Goal: Information Seeking & Learning: Check status

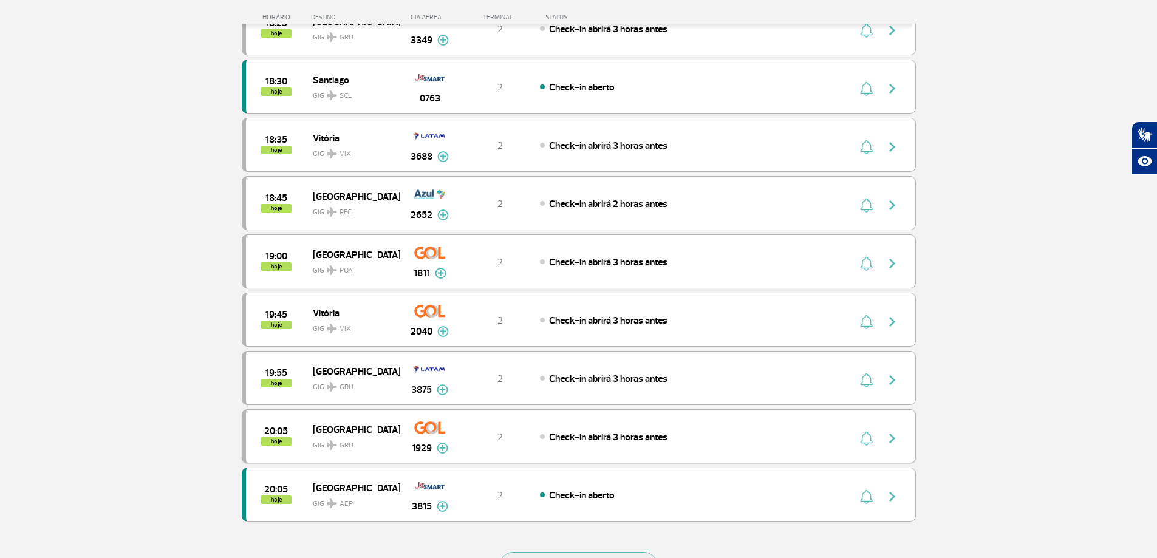
scroll to position [1087, 0]
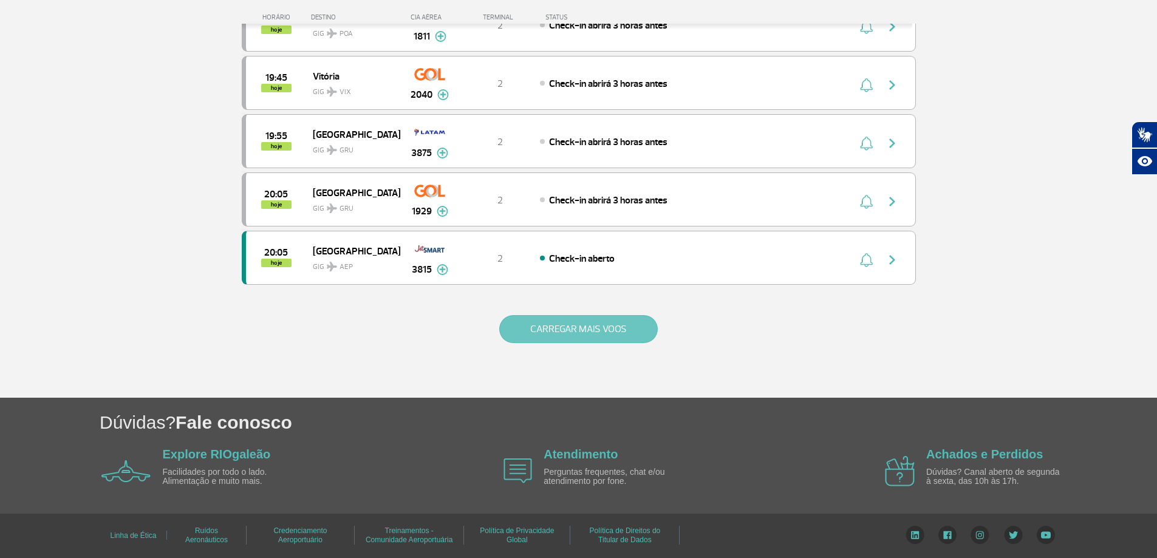
click at [562, 335] on button "CARREGAR MAIS VOOS" at bounding box center [578, 329] width 159 height 28
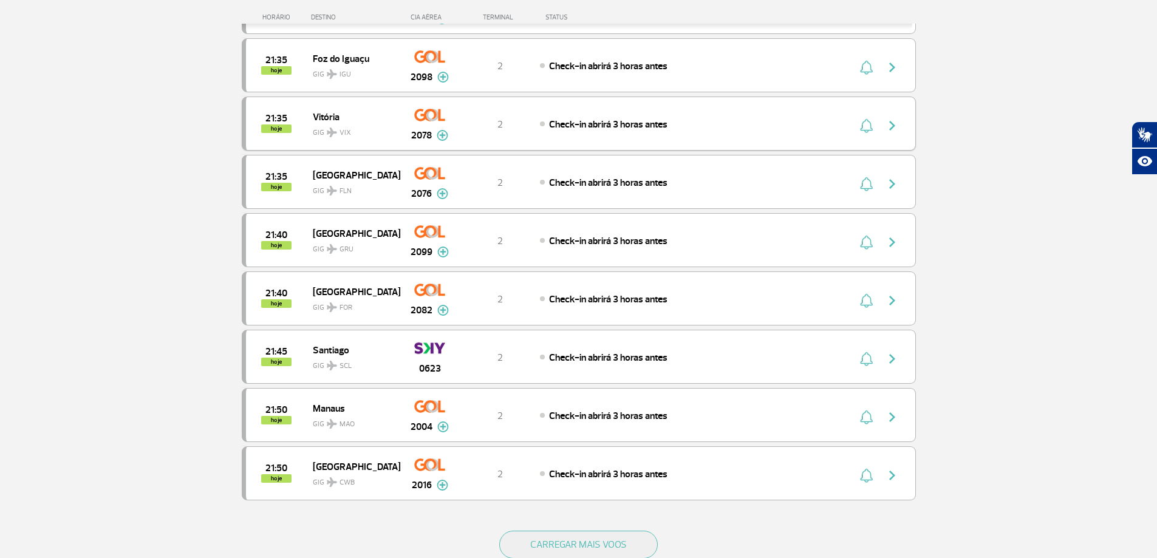
scroll to position [2059, 0]
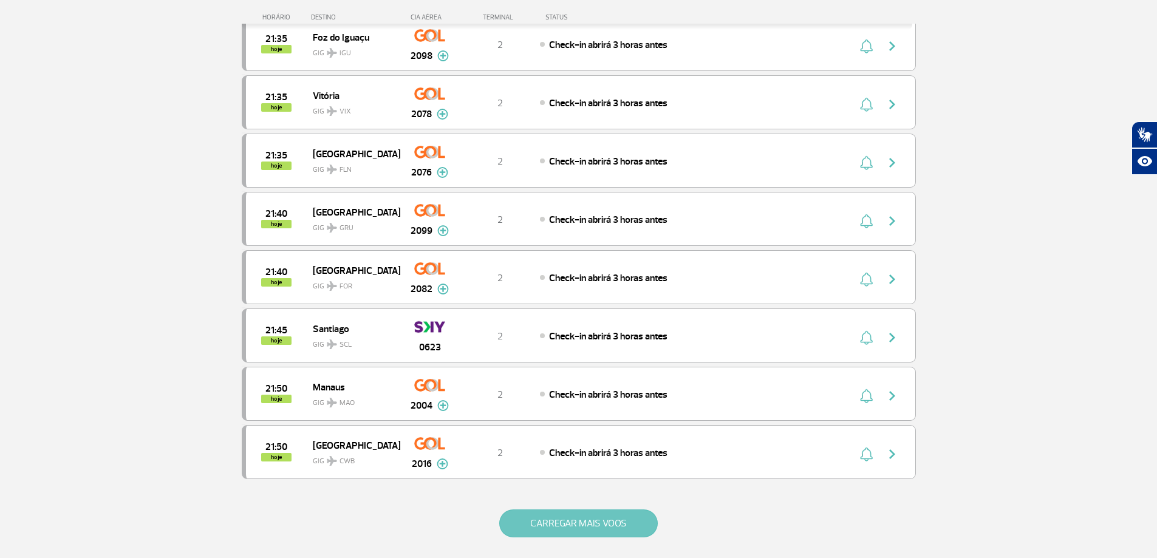
click at [559, 523] on button "CARREGAR MAIS VOOS" at bounding box center [578, 524] width 159 height 28
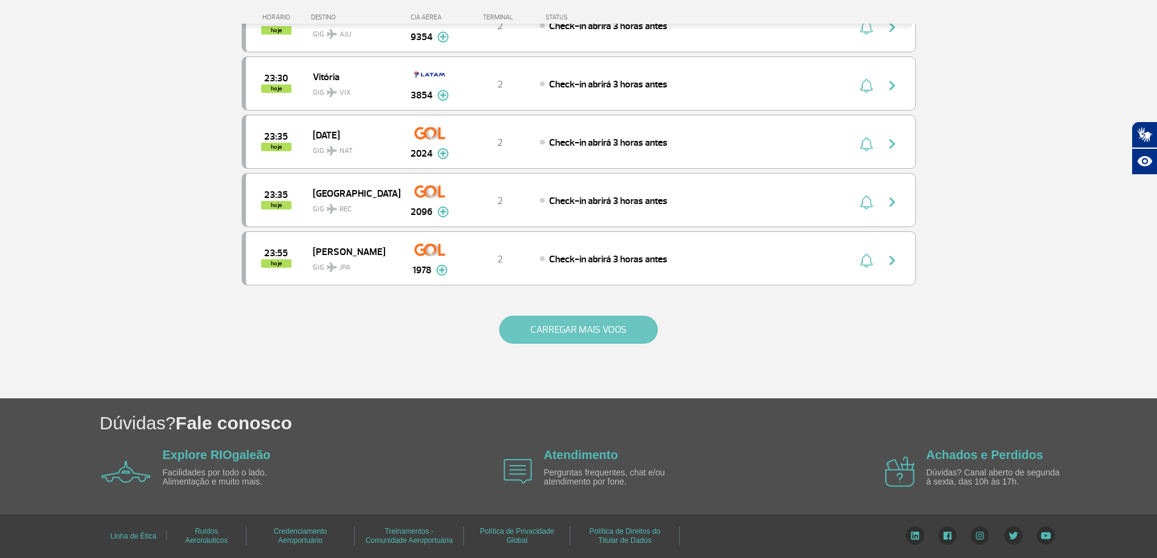
scroll to position [3419, 0]
click at [575, 331] on button "CARREGAR MAIS VOOS" at bounding box center [578, 329] width 159 height 28
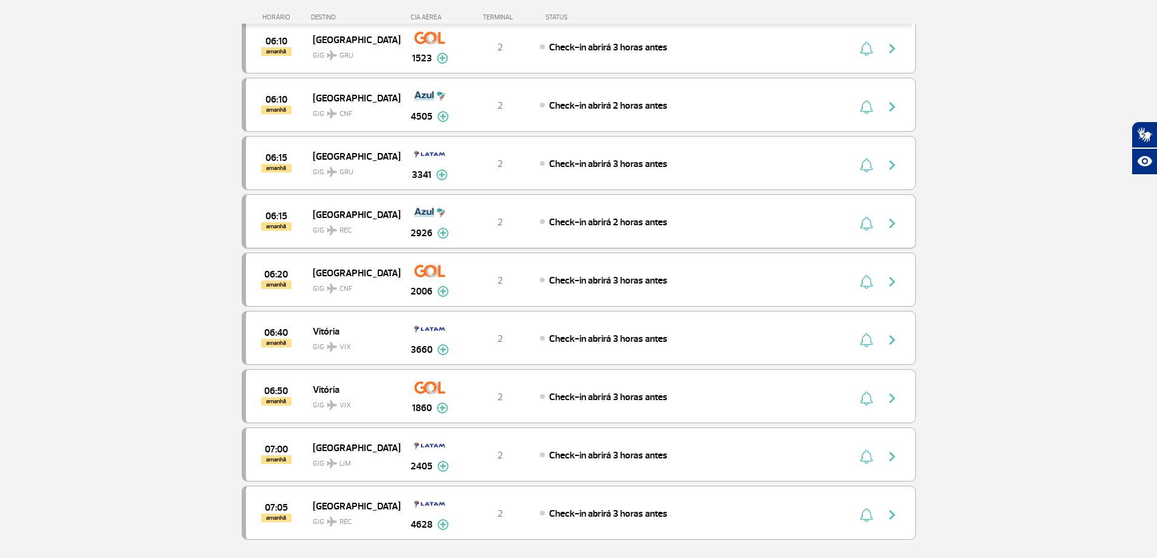
scroll to position [4391, 0]
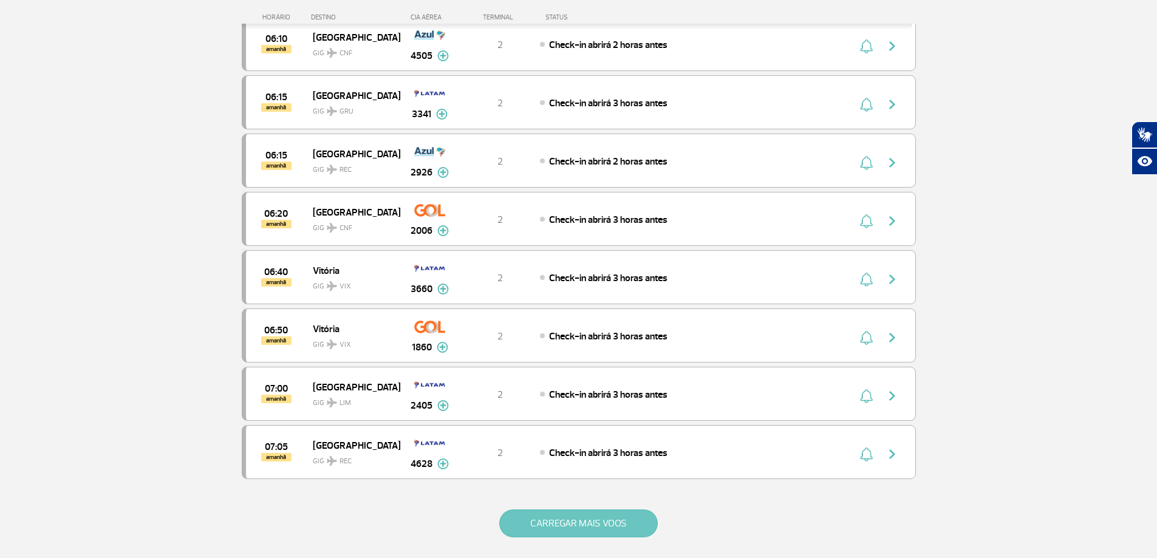
click at [600, 521] on button "CARREGAR MAIS VOOS" at bounding box center [578, 524] width 159 height 28
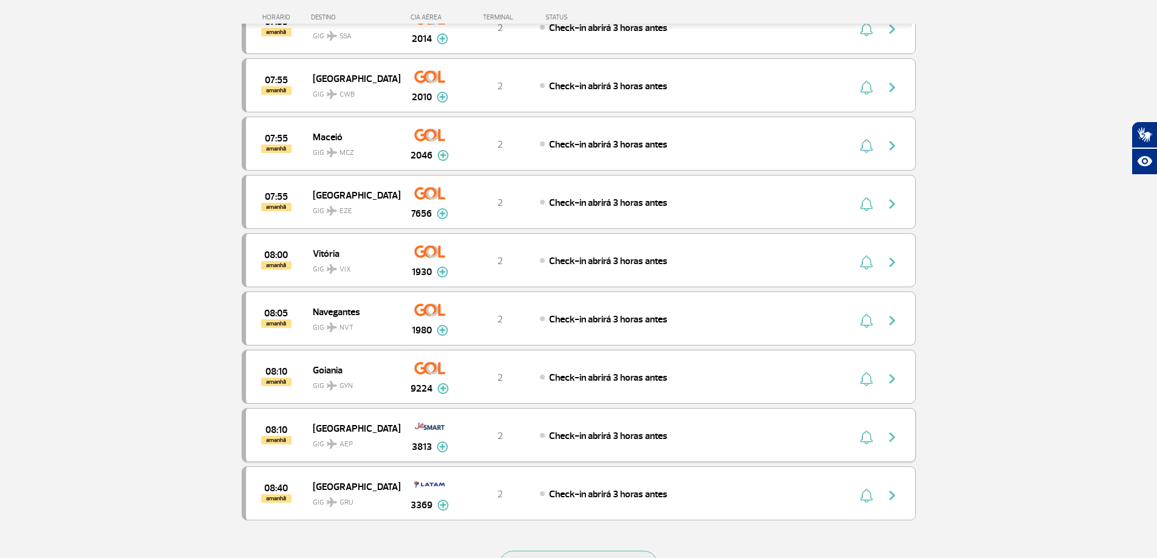
scroll to position [5545, 0]
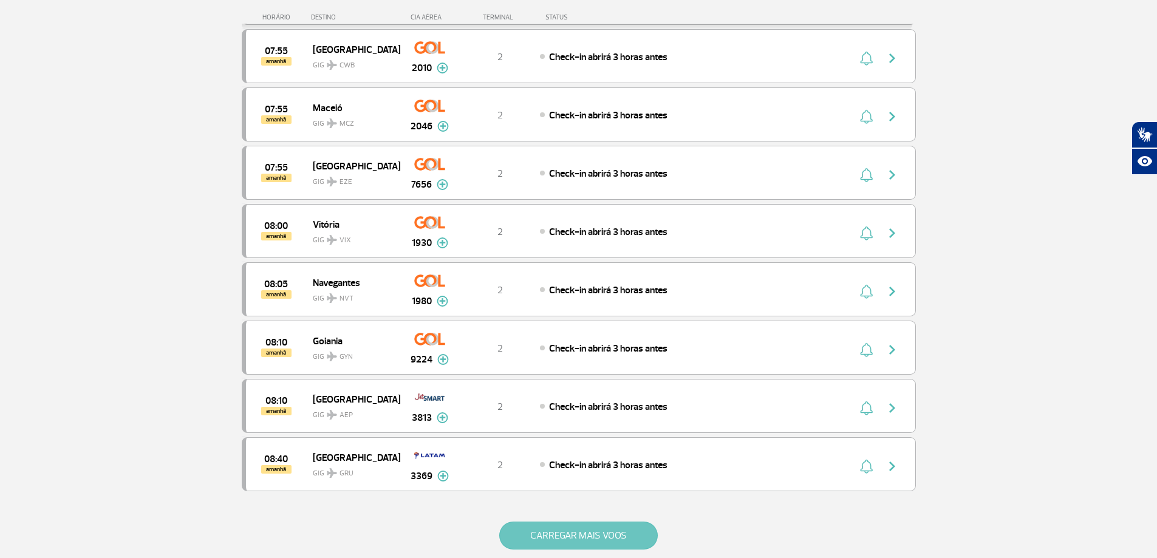
click at [560, 531] on button "CARREGAR MAIS VOOS" at bounding box center [578, 536] width 159 height 28
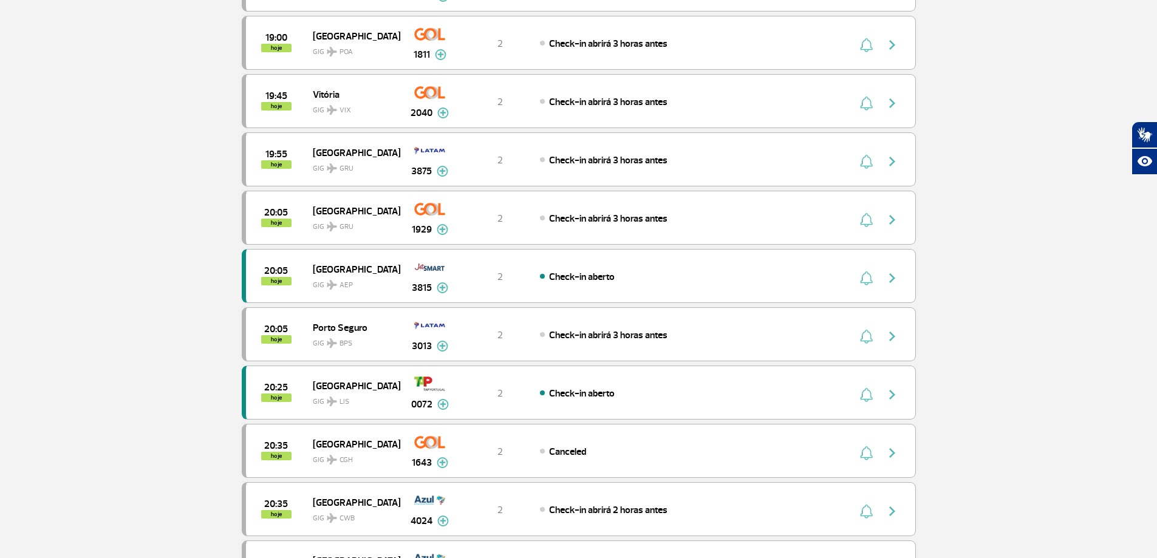
scroll to position [0, 0]
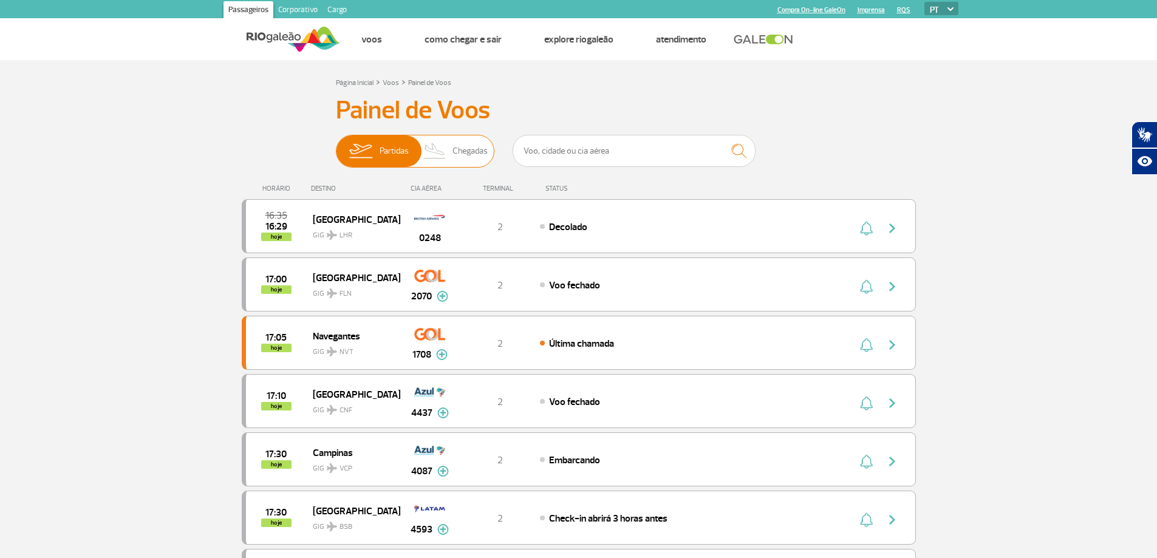
click at [464, 157] on span "Chegadas" at bounding box center [469, 151] width 35 height 32
click at [336, 145] on input "Partidas Chegadas" at bounding box center [336, 145] width 0 height 0
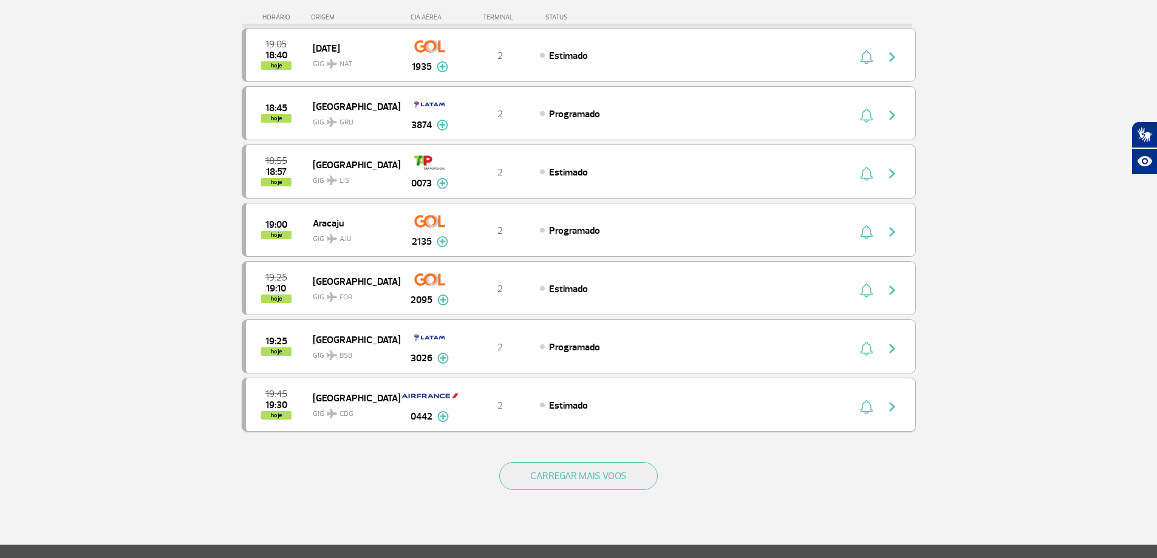
scroll to position [972, 0]
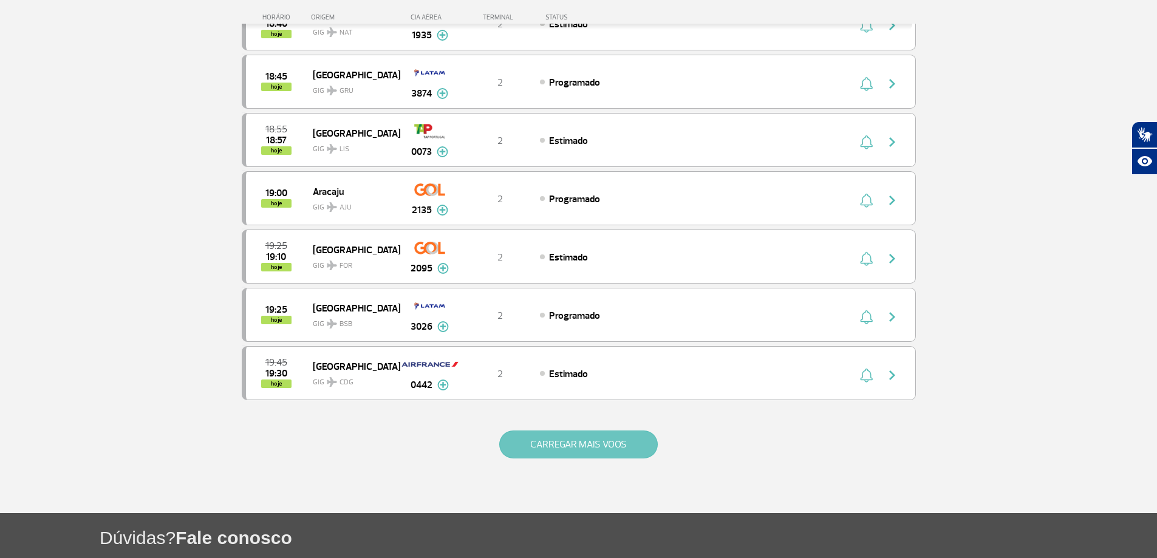
click at [530, 451] on button "CARREGAR MAIS VOOS" at bounding box center [578, 445] width 159 height 28
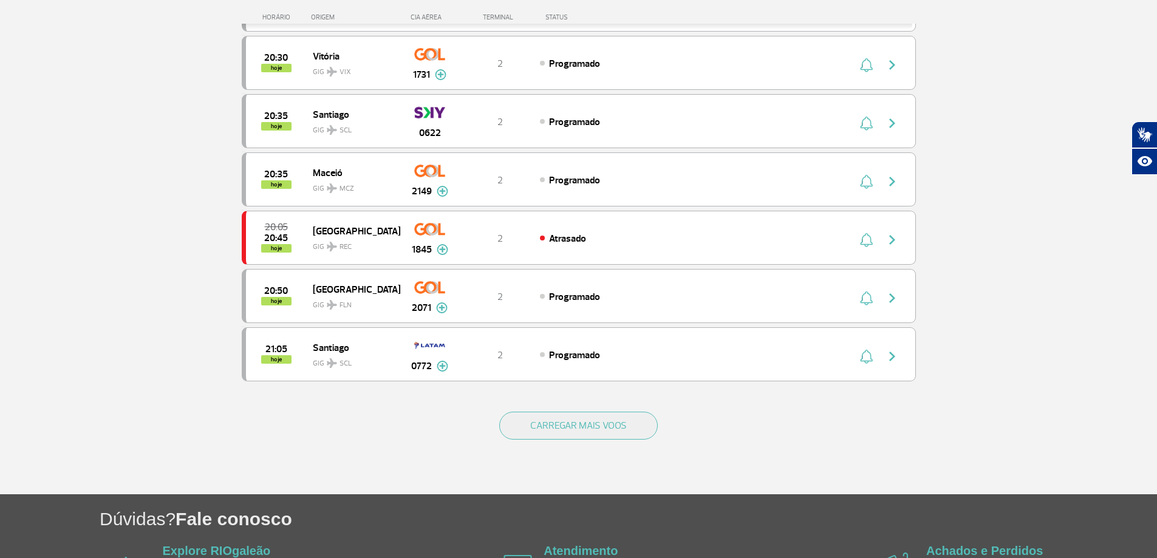
scroll to position [2186, 0]
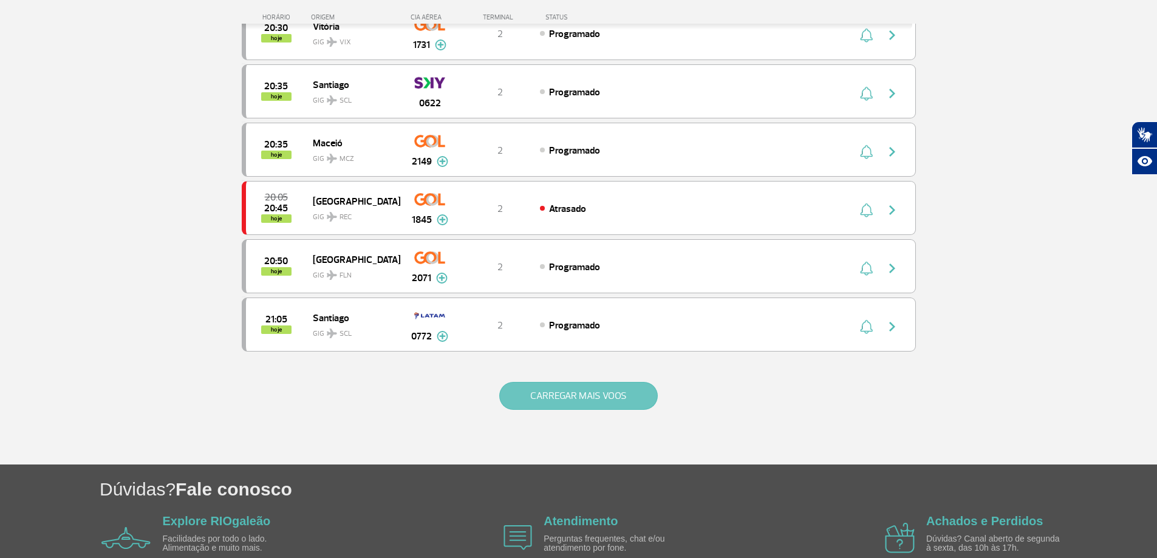
click at [537, 386] on button "CARREGAR MAIS VOOS" at bounding box center [578, 396] width 159 height 28
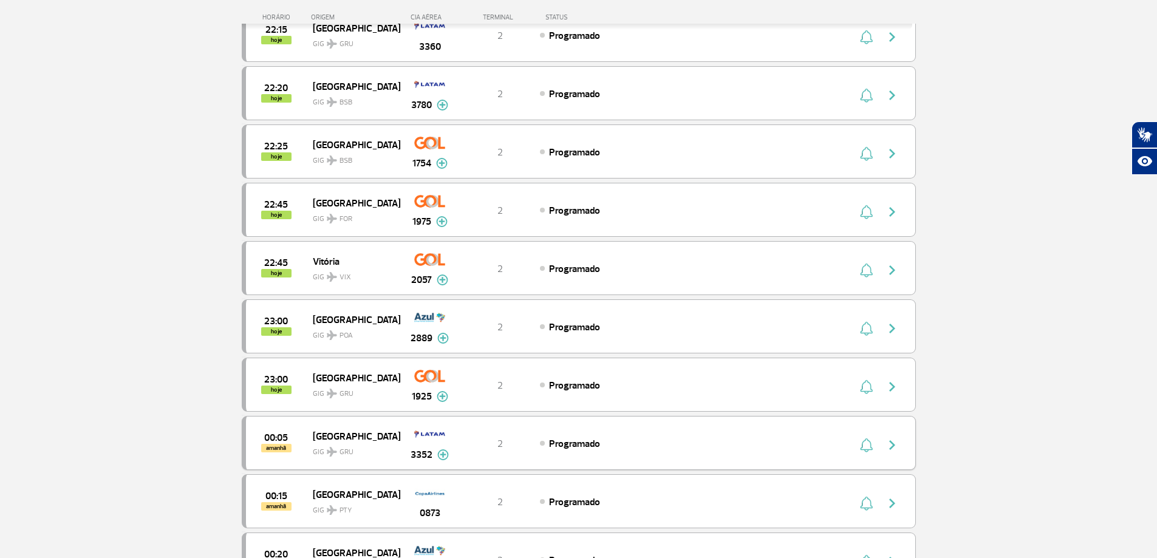
scroll to position [3340, 0]
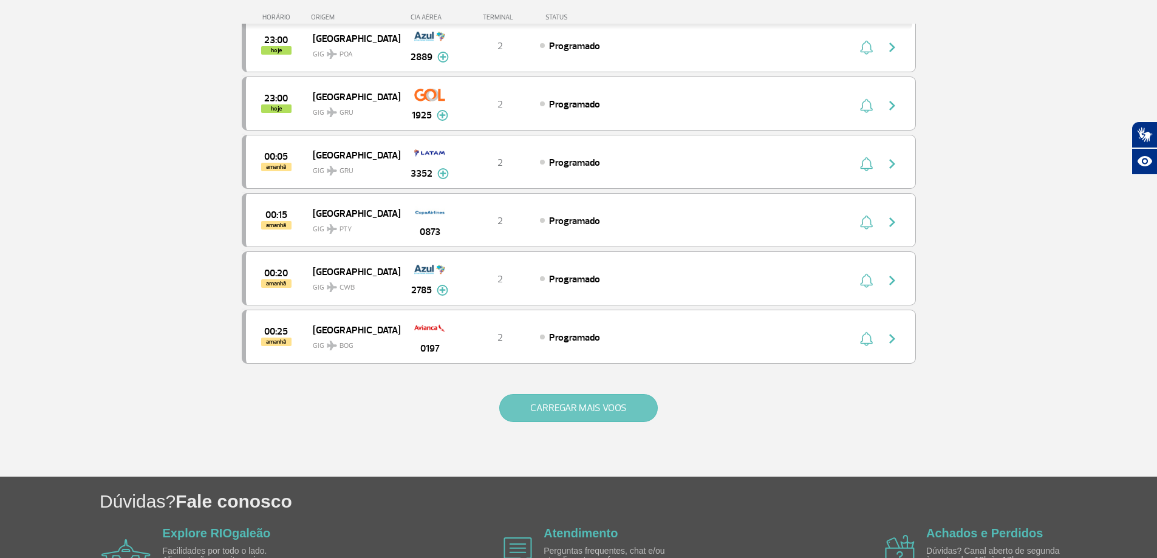
click at [599, 414] on button "CARREGAR MAIS VOOS" at bounding box center [578, 408] width 159 height 28
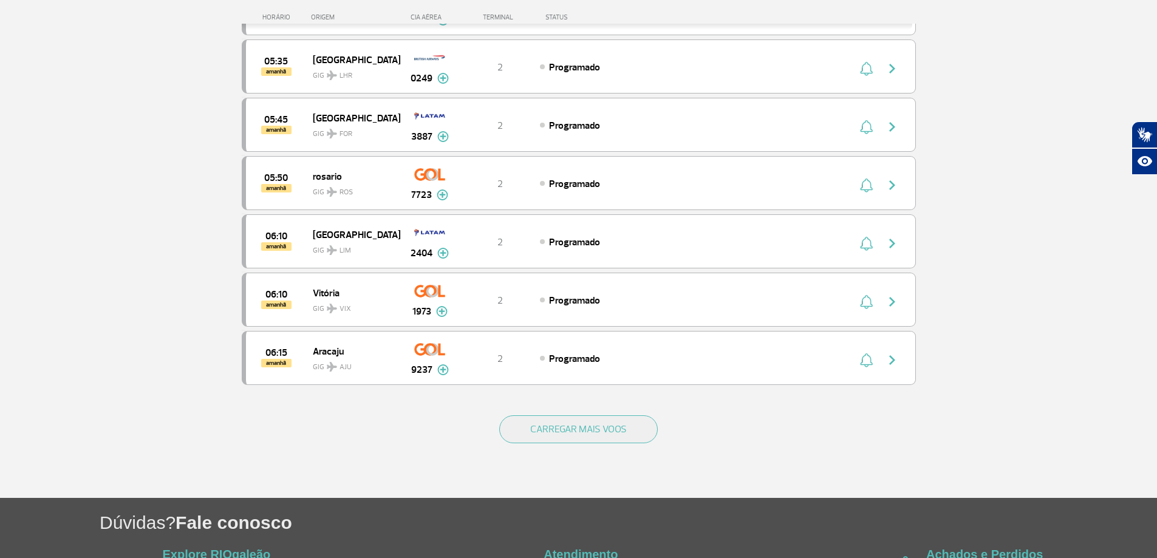
scroll to position [4494, 0]
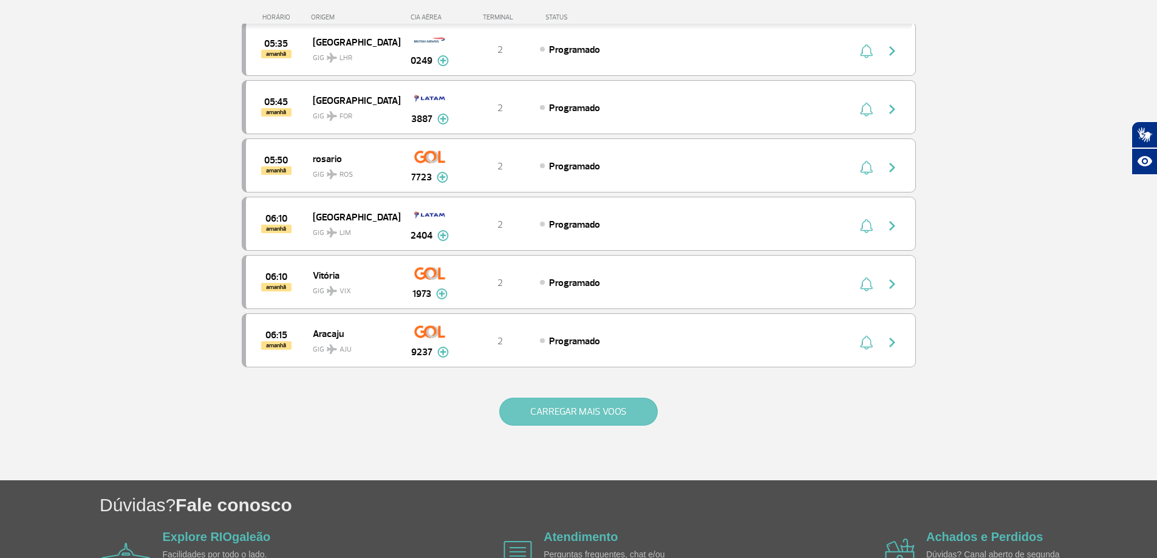
click at [602, 406] on button "CARREGAR MAIS VOOS" at bounding box center [578, 412] width 159 height 28
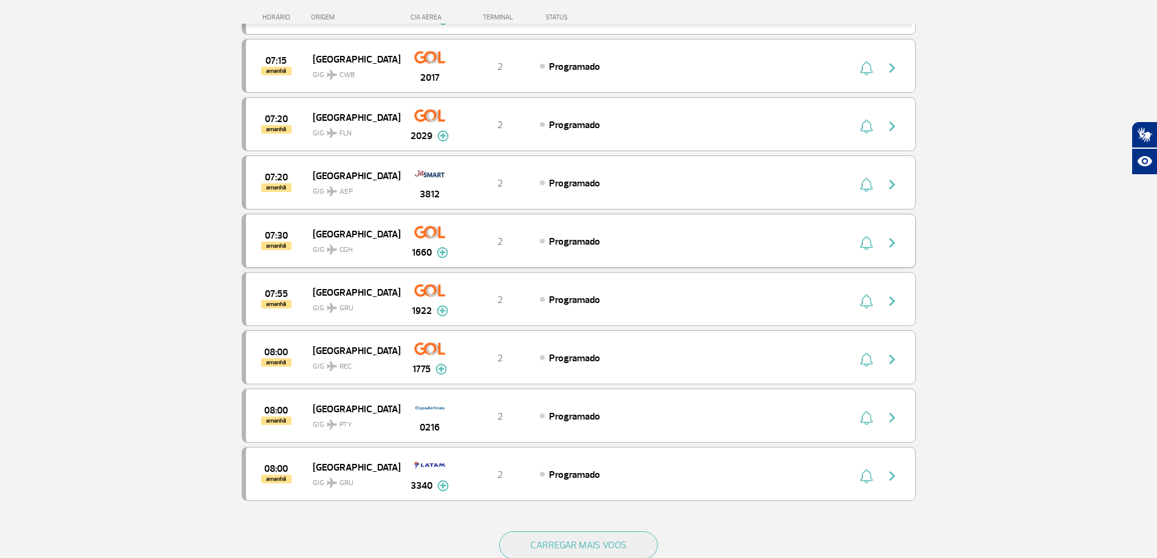
scroll to position [5587, 0]
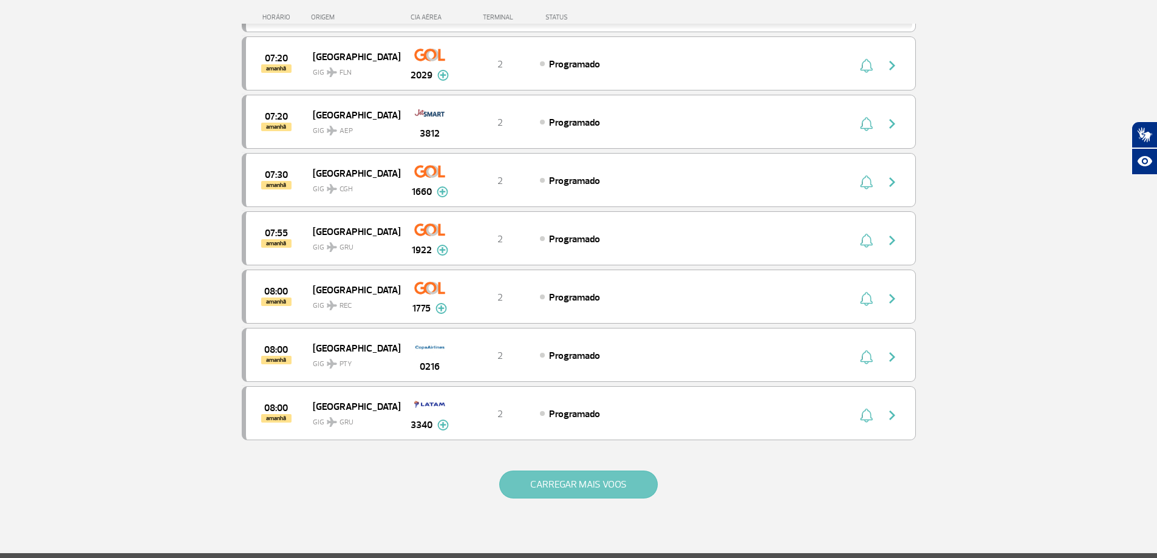
click at [589, 479] on button "CARREGAR MAIS VOOS" at bounding box center [578, 485] width 159 height 28
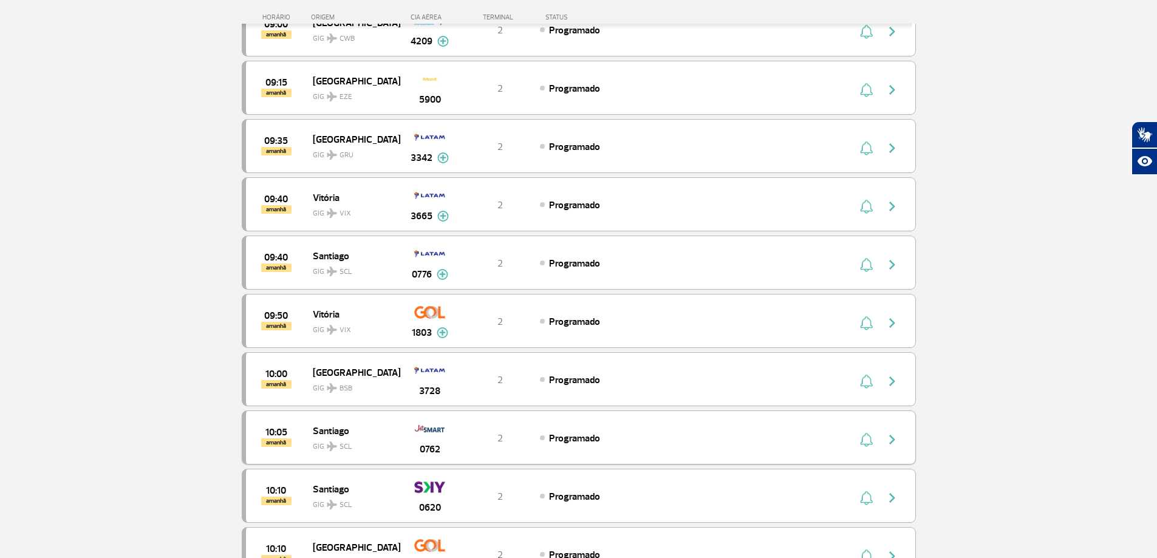
scroll to position [6741, 0]
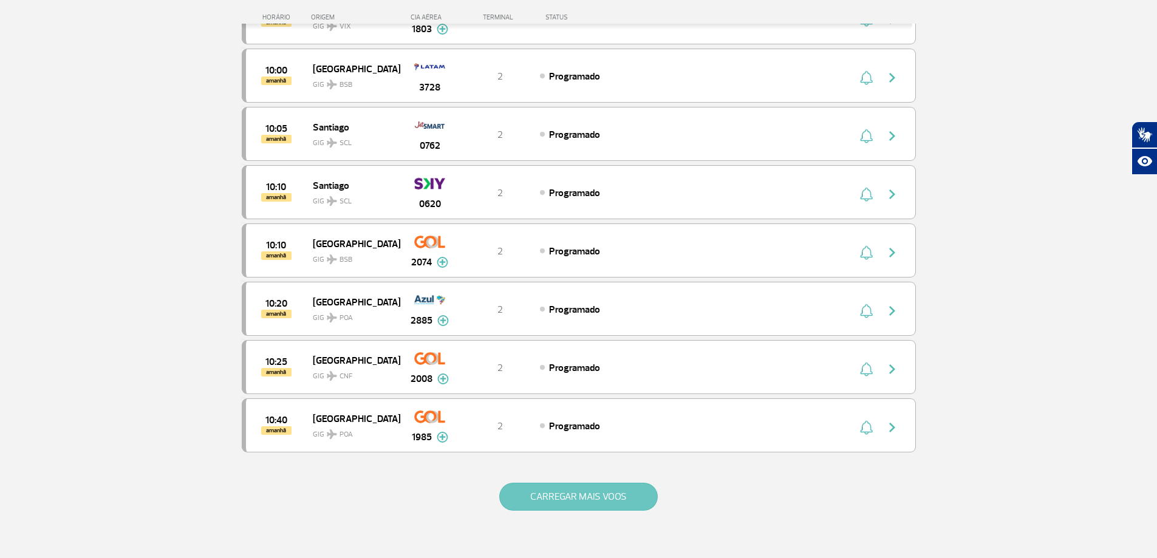
click at [578, 502] on button "CARREGAR MAIS VOOS" at bounding box center [578, 497] width 159 height 28
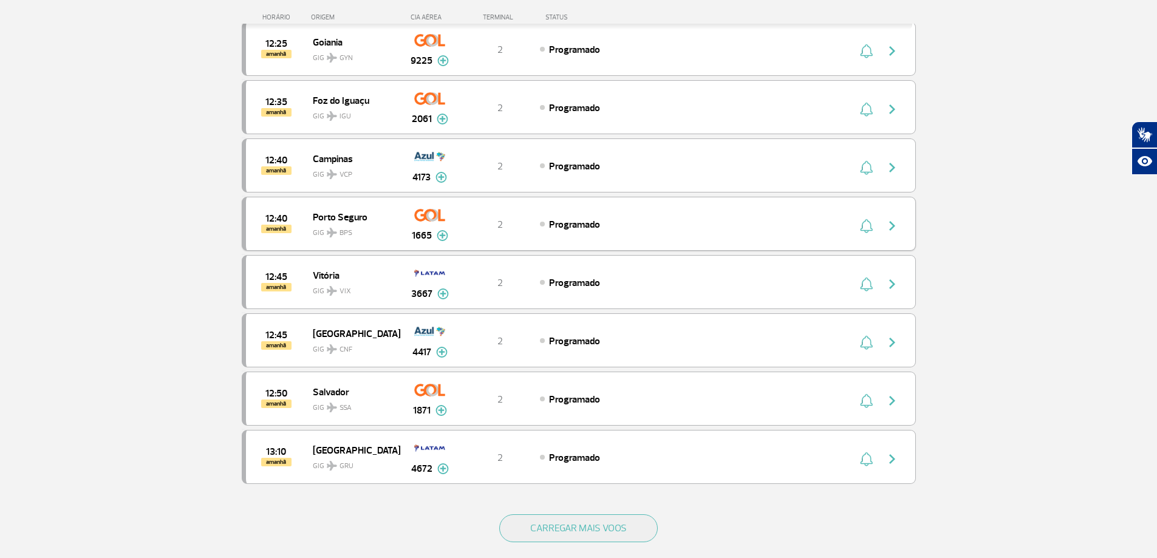
scroll to position [7956, 0]
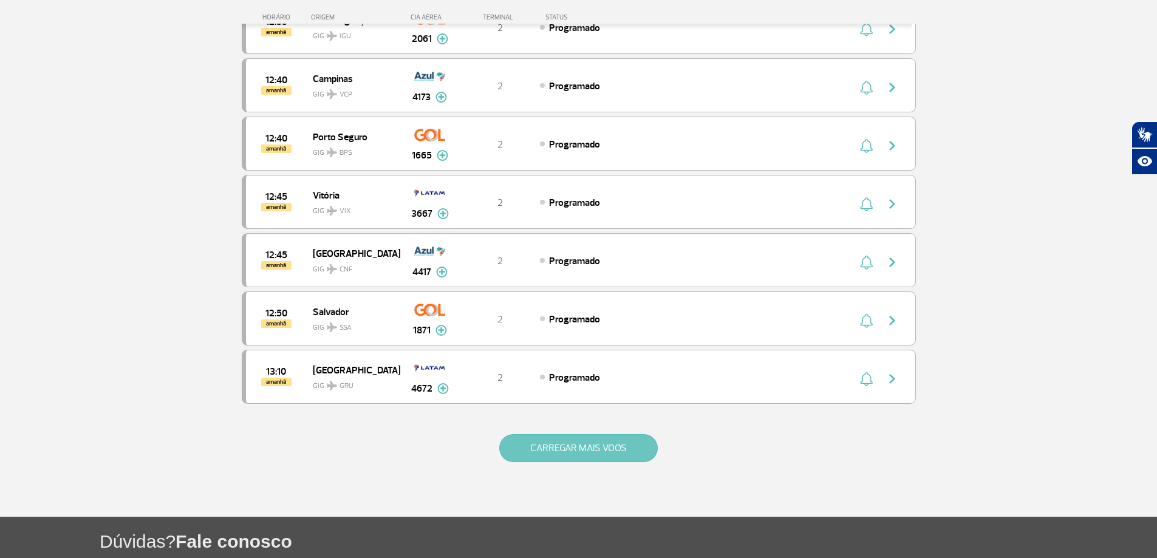
click at [550, 449] on button "CARREGAR MAIS VOOS" at bounding box center [578, 448] width 159 height 28
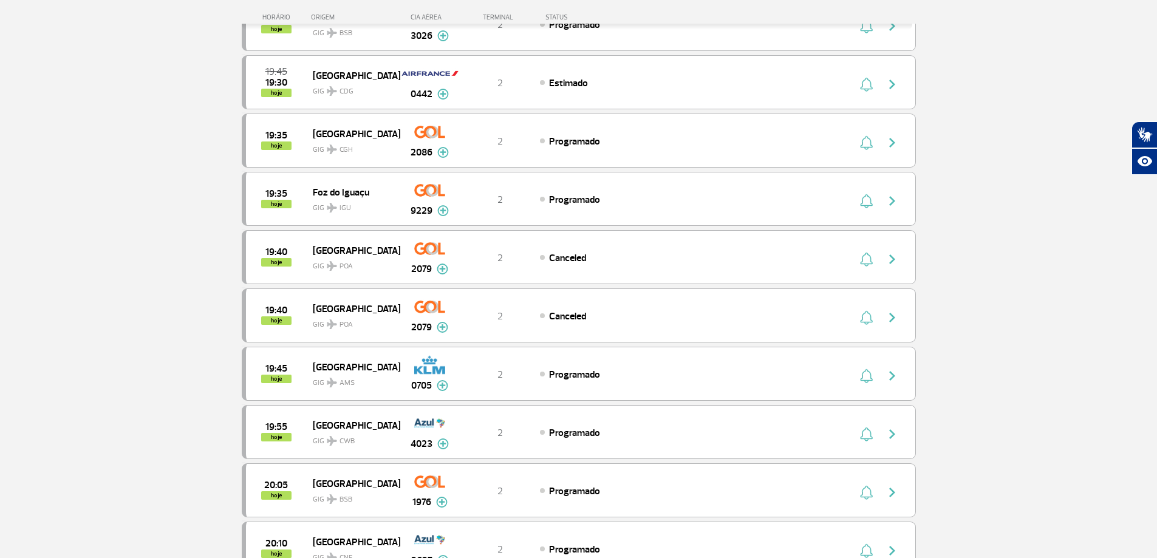
scroll to position [0, 0]
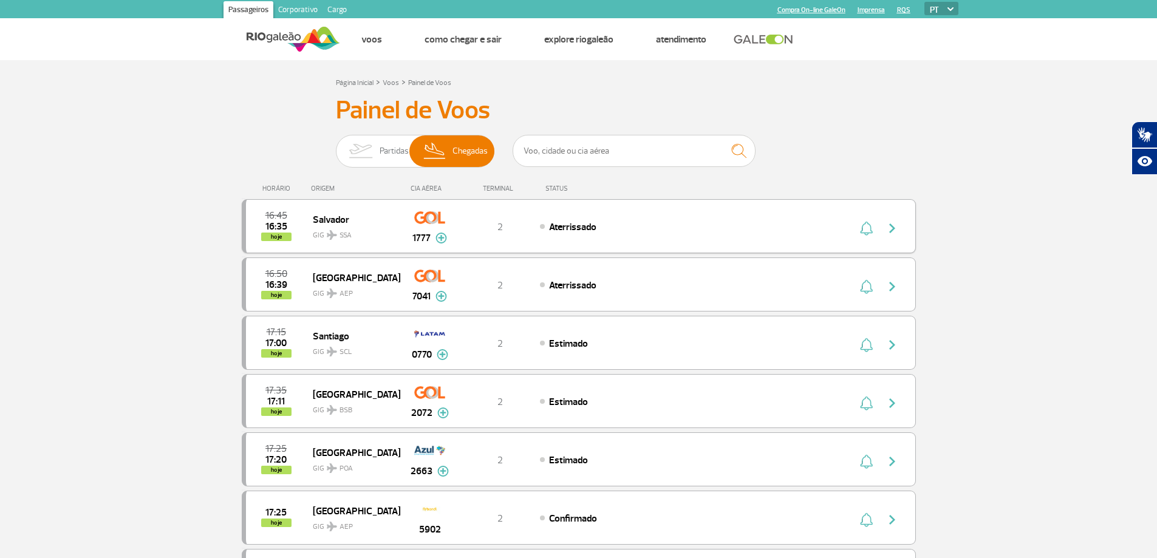
click at [332, 237] on img at bounding box center [332, 235] width 10 height 10
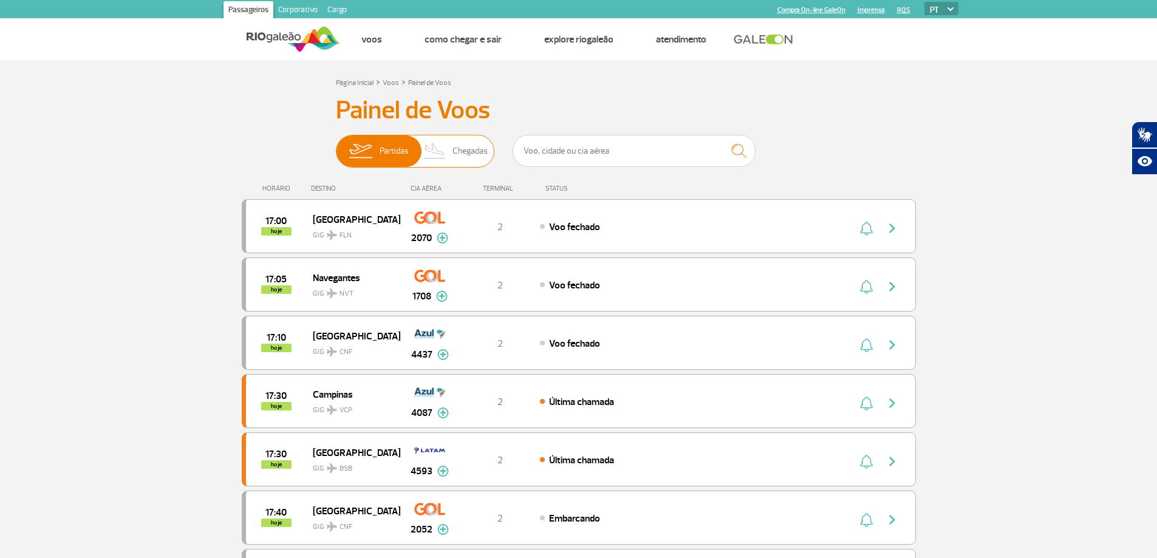
click at [463, 149] on span "Chegadas" at bounding box center [469, 151] width 35 height 32
click at [336, 145] on input "Partidas Chegadas" at bounding box center [336, 145] width 0 height 0
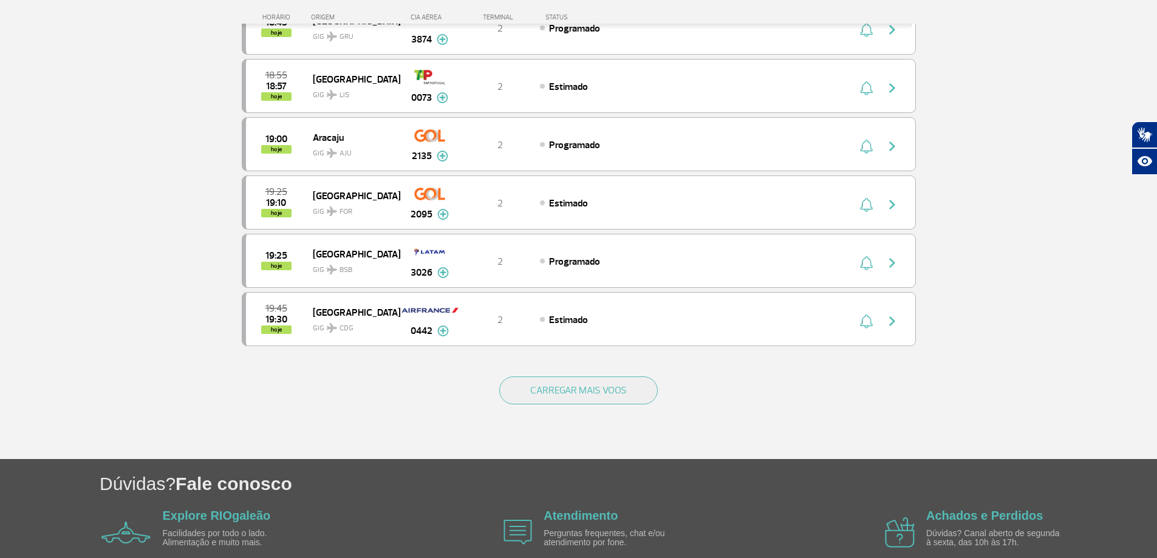
scroll to position [1087, 0]
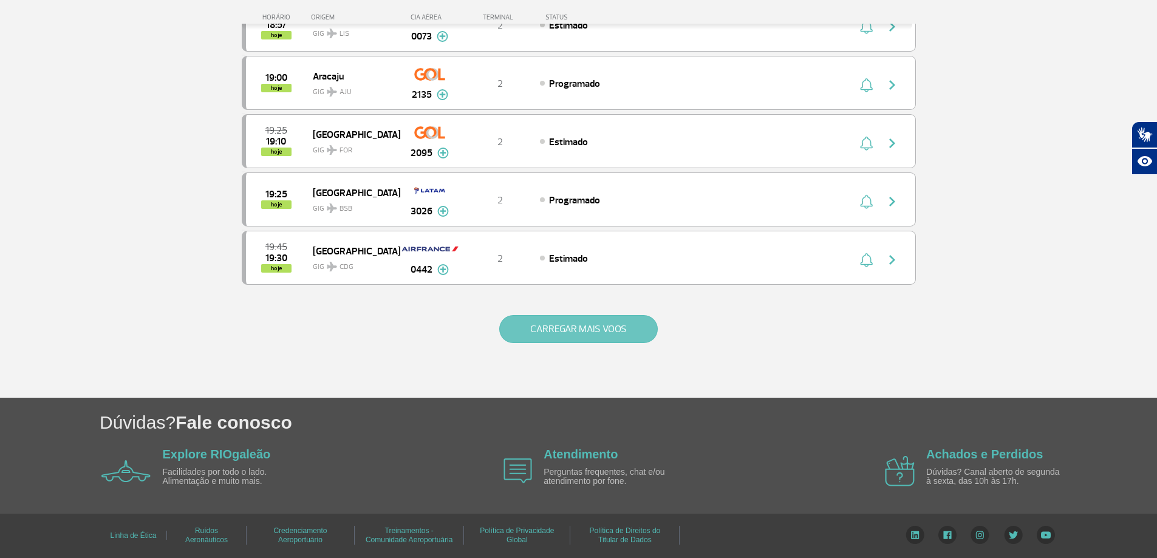
click at [632, 319] on button "CARREGAR MAIS VOOS" at bounding box center [578, 329] width 159 height 28
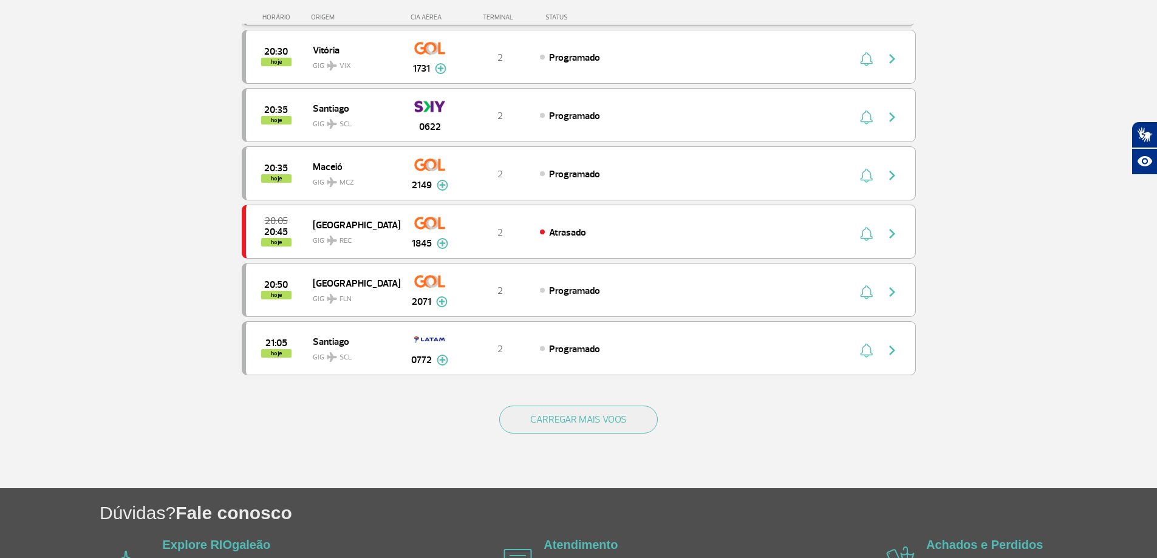
scroll to position [2169, 0]
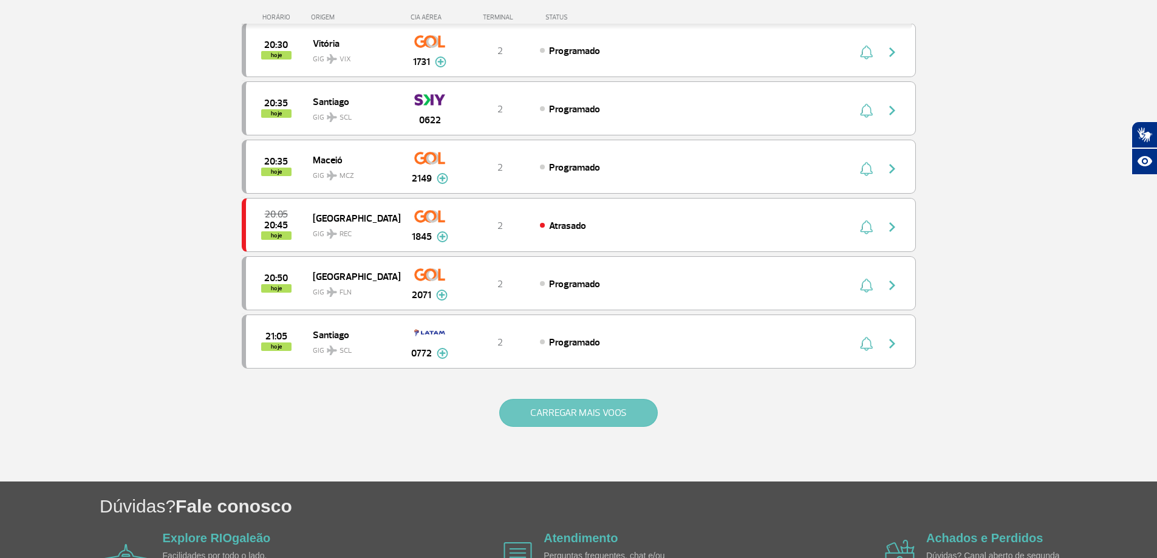
click at [602, 407] on button "CARREGAR MAIS VOOS" at bounding box center [578, 413] width 159 height 28
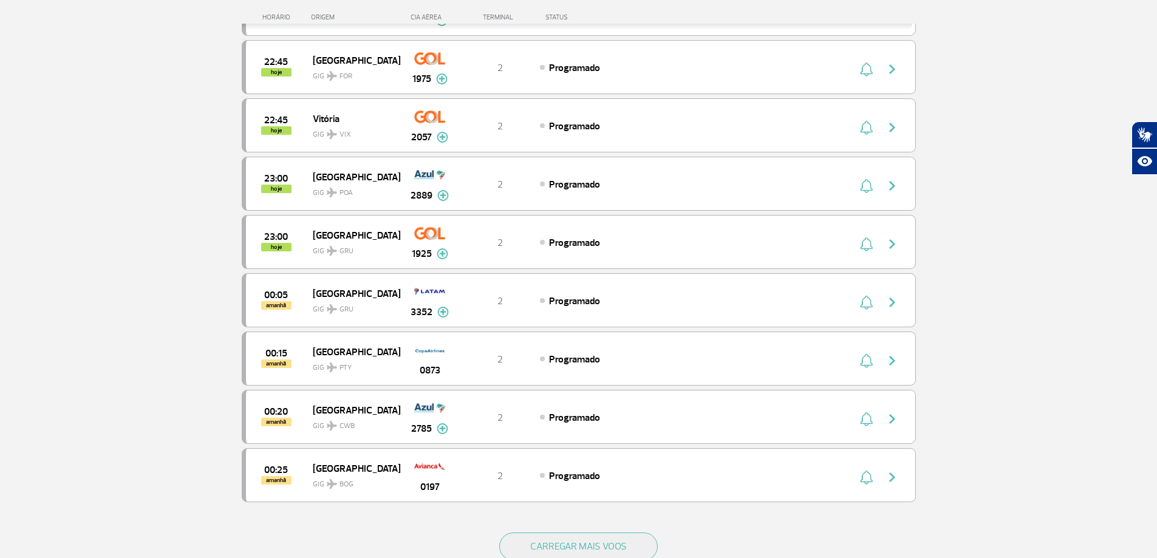
scroll to position [3419, 0]
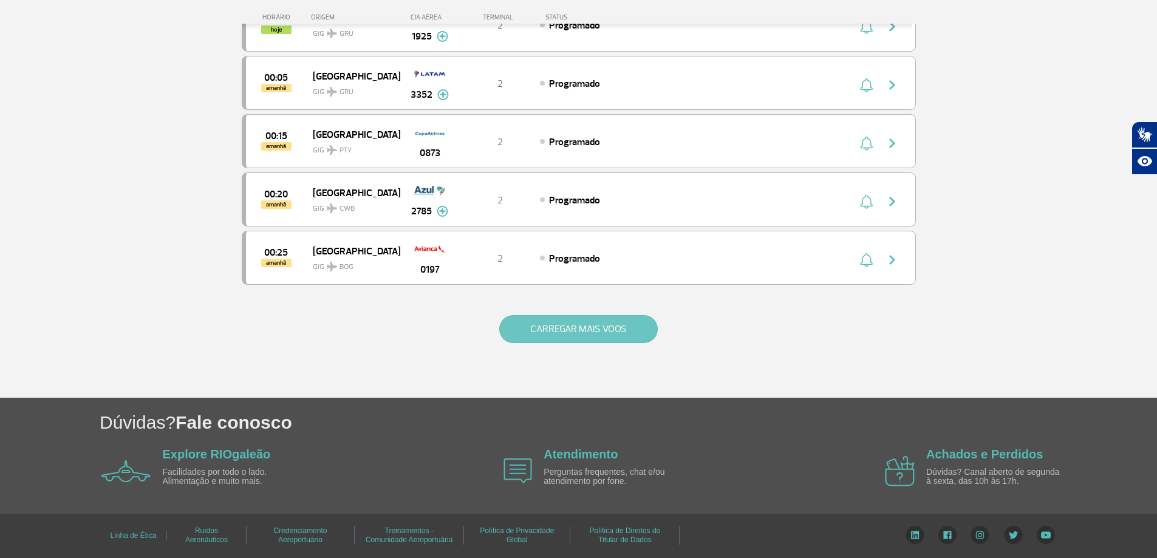
click at [597, 330] on button "CARREGAR MAIS VOOS" at bounding box center [578, 329] width 159 height 28
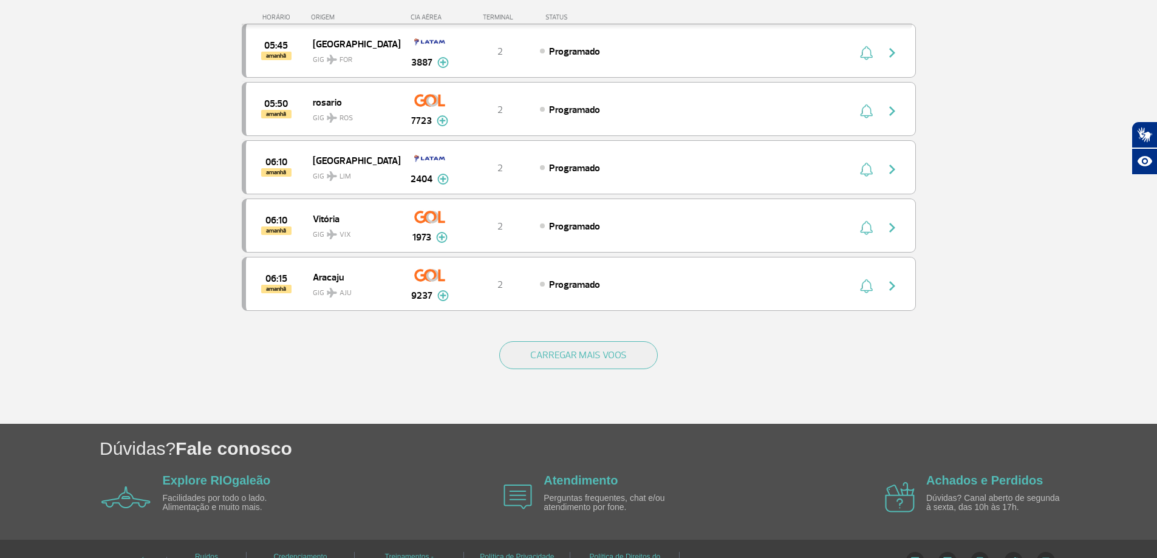
scroll to position [4577, 0]
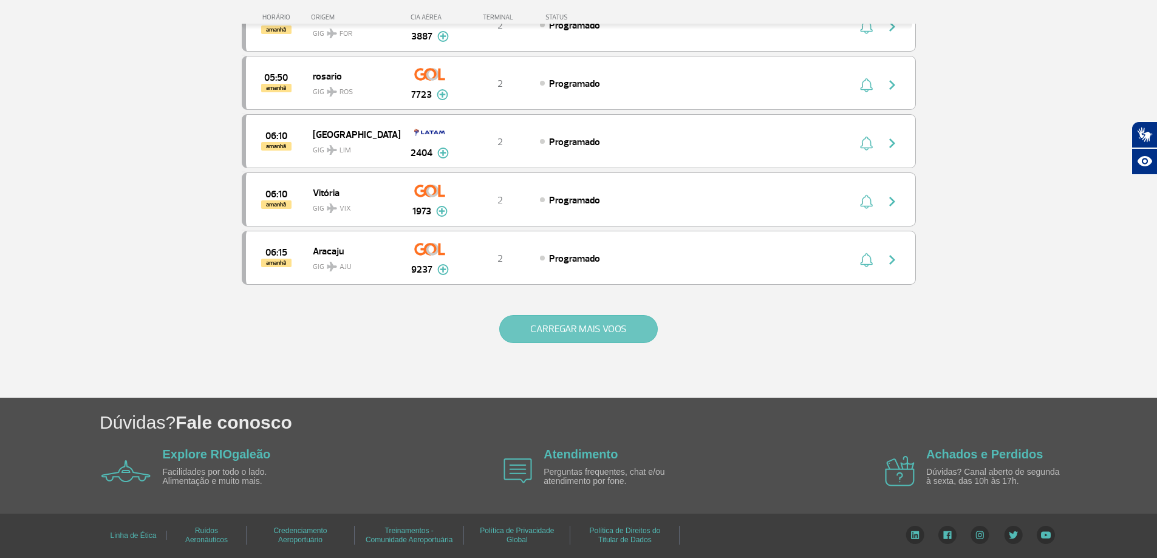
click at [585, 336] on button "CARREGAR MAIS VOOS" at bounding box center [578, 329] width 159 height 28
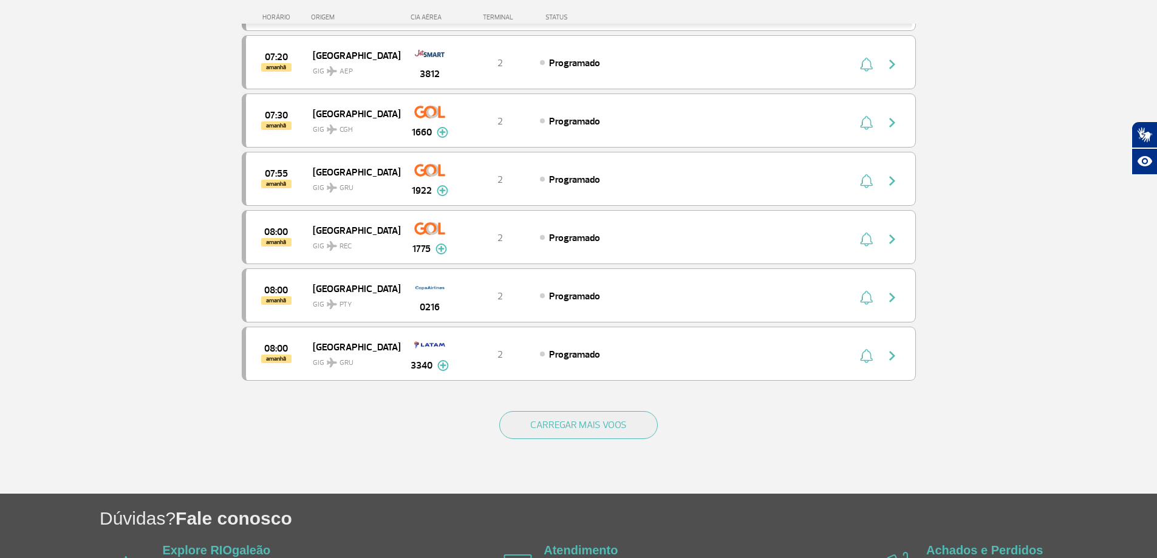
scroll to position [5743, 0]
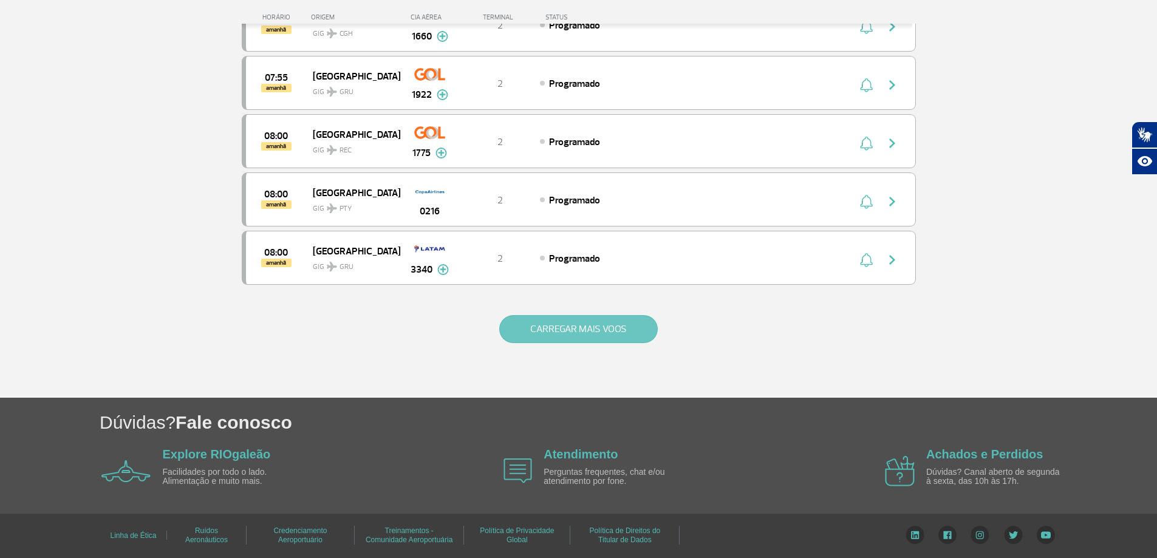
click at [590, 342] on button "CARREGAR MAIS VOOS" at bounding box center [578, 329] width 159 height 28
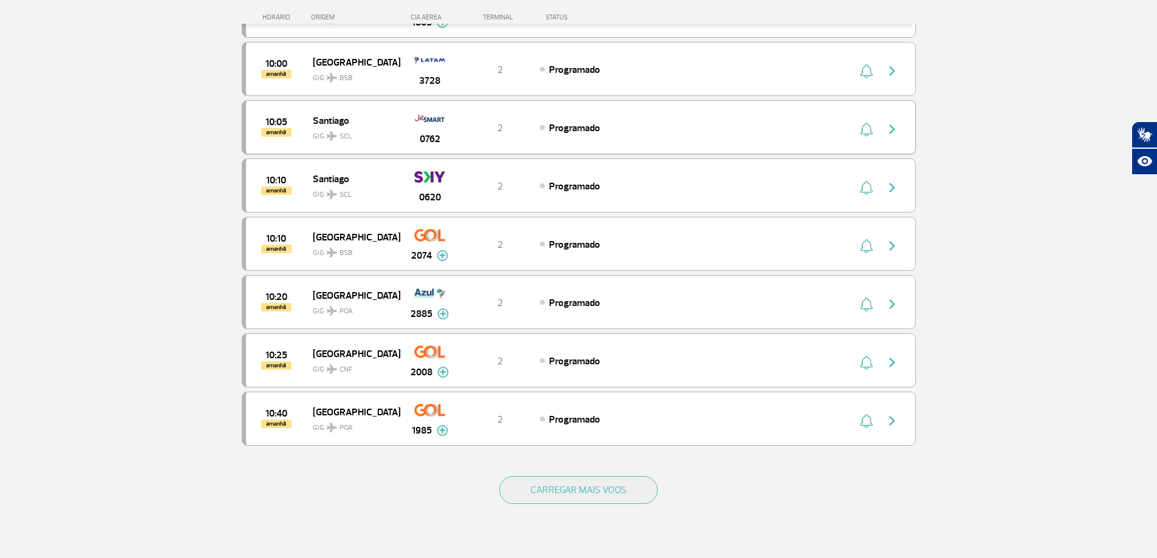
scroll to position [6836, 0]
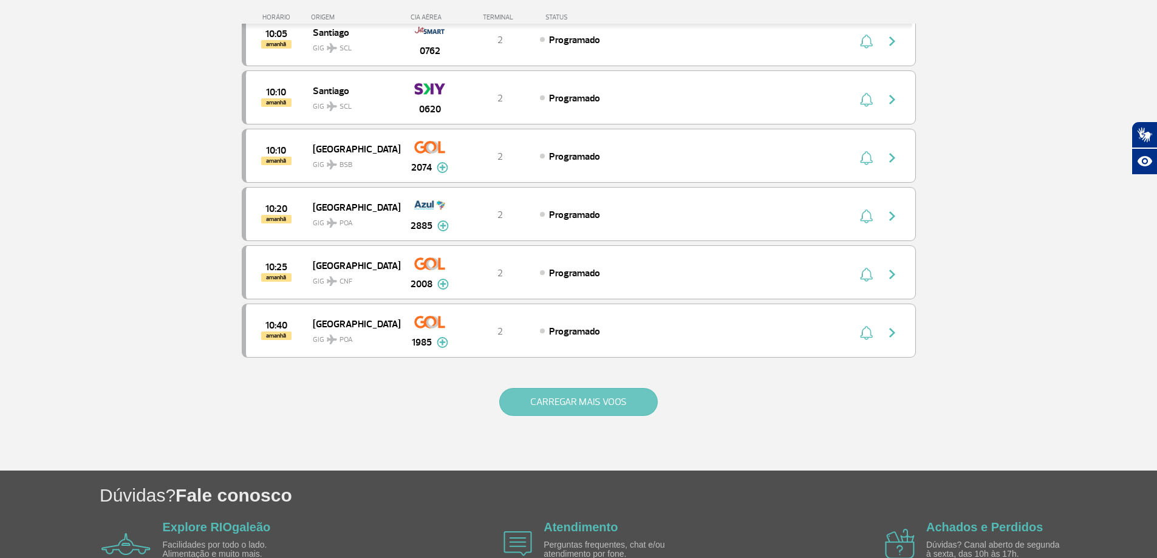
click at [600, 404] on button "CARREGAR MAIS VOOS" at bounding box center [578, 402] width 159 height 28
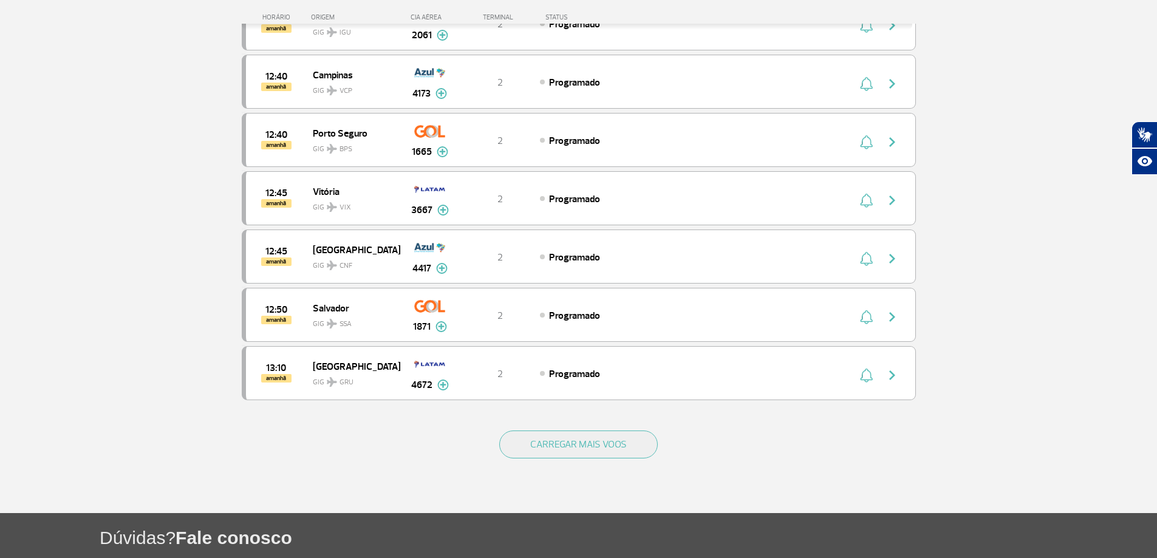
scroll to position [7990, 0]
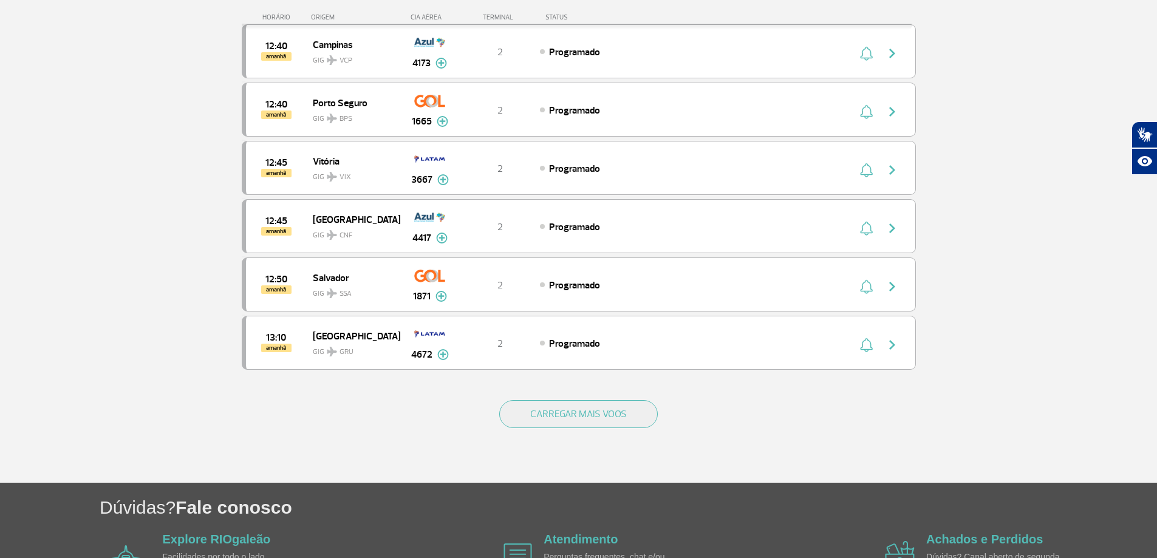
click at [593, 396] on div "CARREGAR MAIS VOOS" at bounding box center [579, 434] width 674 height 98
click at [593, 409] on button "CARREGAR MAIS VOOS" at bounding box center [578, 414] width 159 height 28
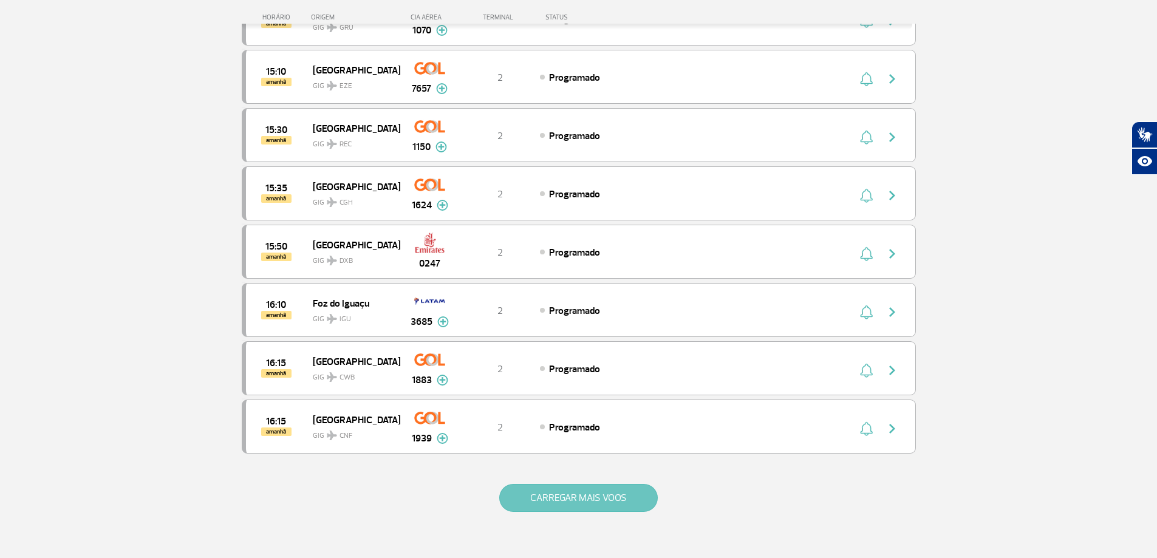
scroll to position [9083, 0]
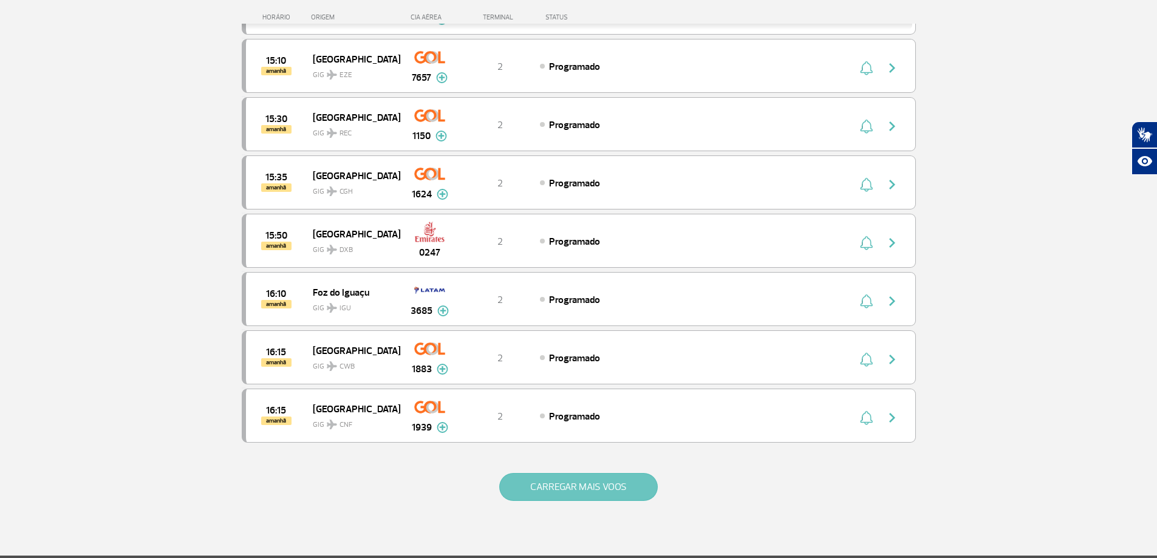
click at [612, 477] on button "CARREGAR MAIS VOOS" at bounding box center [578, 487] width 159 height 28
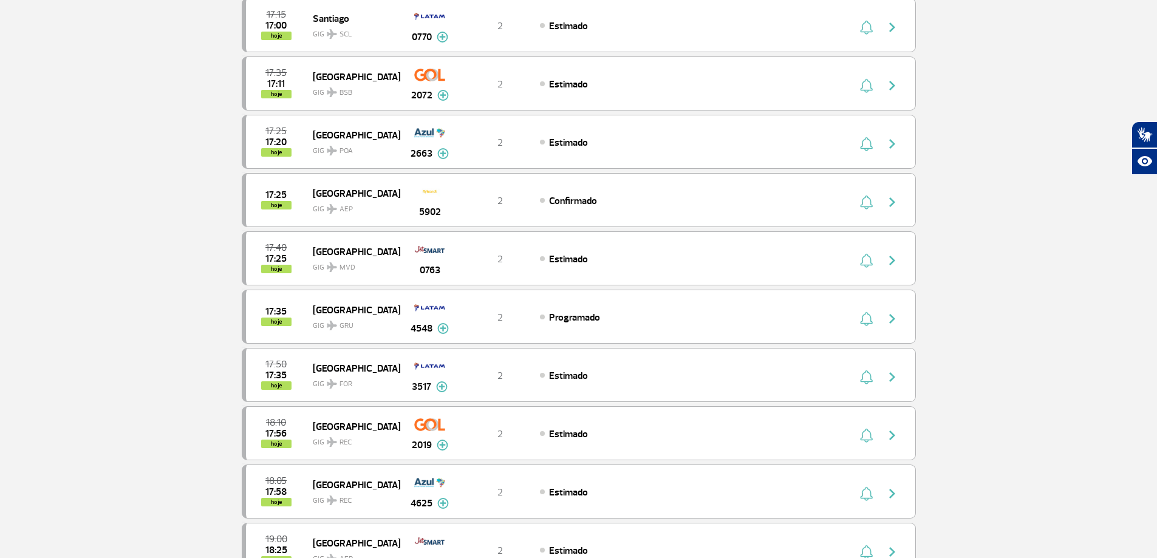
scroll to position [0, 0]
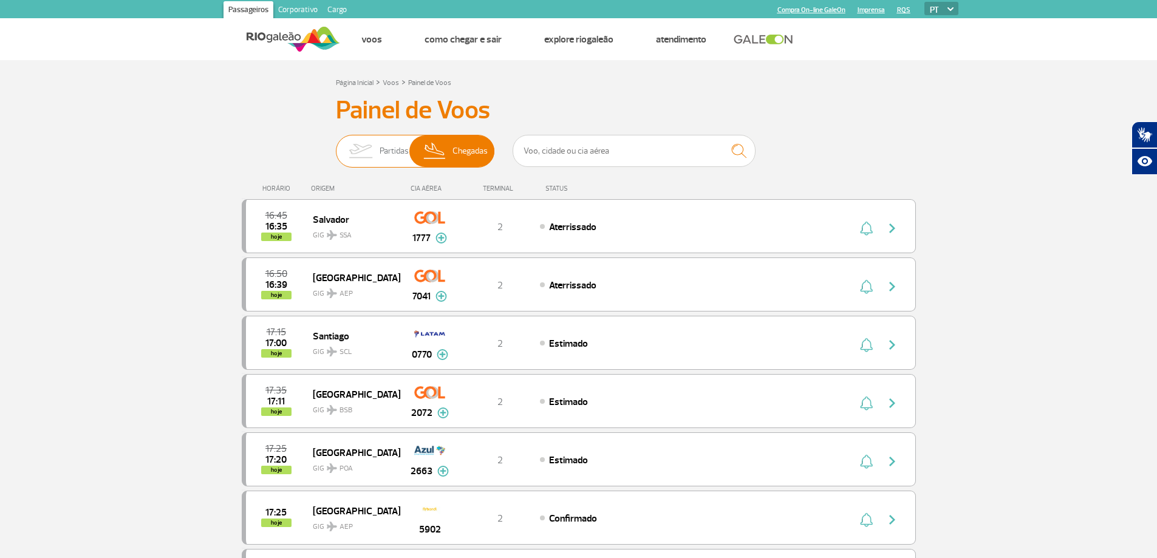
click at [387, 153] on span "Partidas" at bounding box center [394, 151] width 29 height 32
click at [336, 145] on input "Partidas Chegadas" at bounding box center [336, 145] width 0 height 0
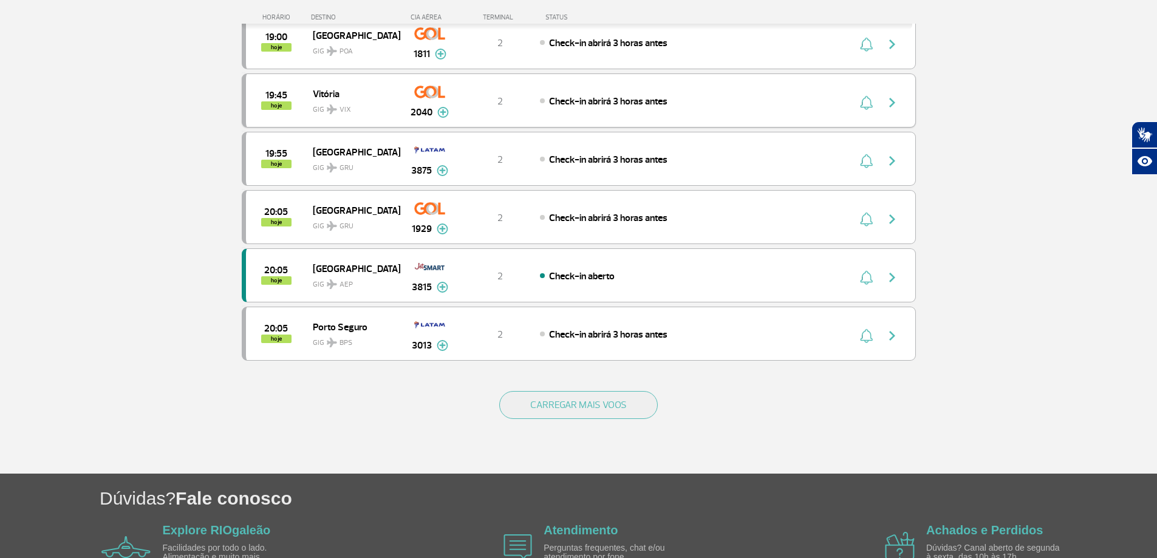
scroll to position [1032, 0]
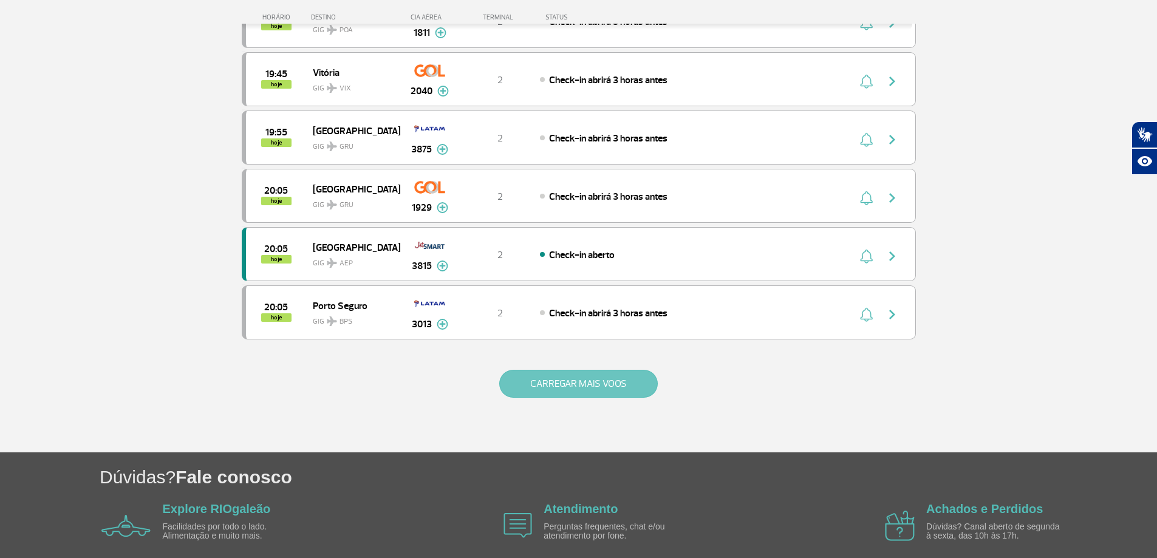
click at [564, 377] on button "CARREGAR MAIS VOOS" at bounding box center [578, 384] width 159 height 28
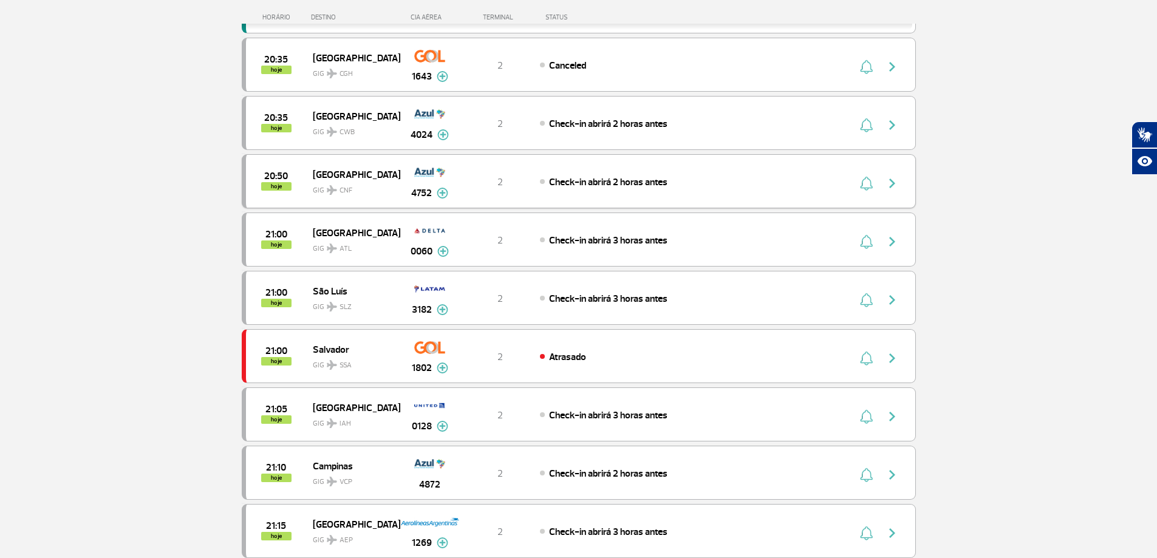
scroll to position [1458, 0]
